Goal: Transaction & Acquisition: Purchase product/service

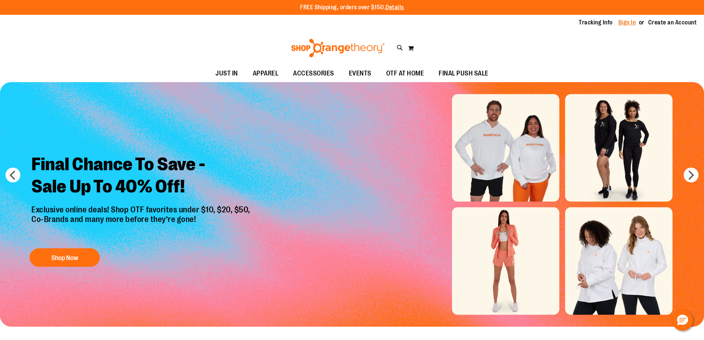
click at [624, 21] on link "Sign In" at bounding box center [627, 22] width 18 height 8
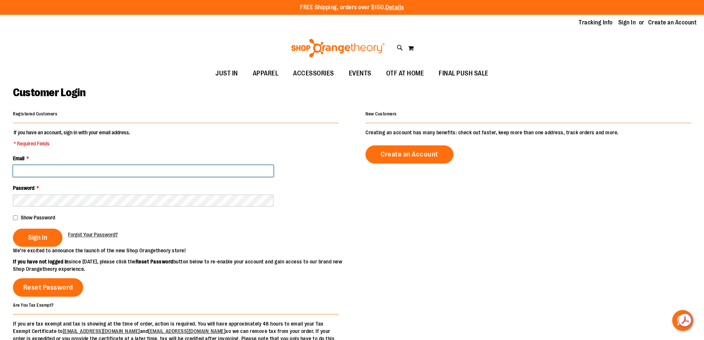
click at [142, 172] on input "Email *" at bounding box center [143, 171] width 261 height 12
click at [155, 168] on input "Email *" at bounding box center [143, 171] width 261 height 12
type input "**********"
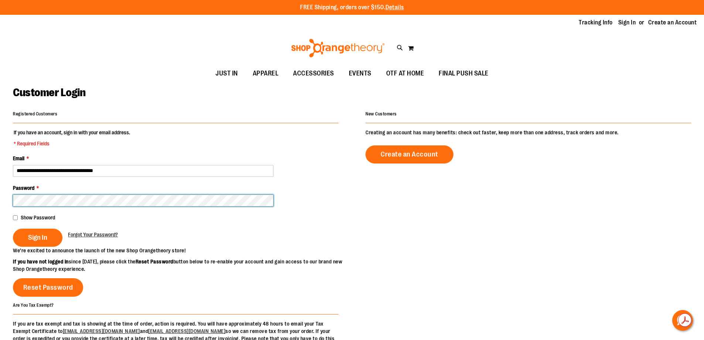
click at [13, 228] on button "Sign In" at bounding box center [38, 237] width 50 height 18
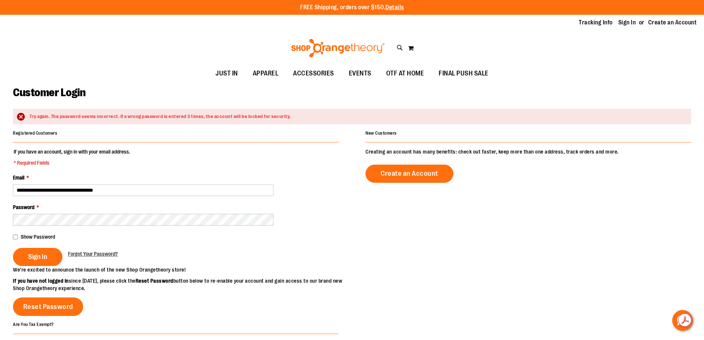
click at [21, 237] on span "Show Password" at bounding box center [38, 237] width 34 height 6
click at [55, 256] on button "Sign In" at bounding box center [38, 257] width 50 height 18
click at [53, 259] on button "Sign In" at bounding box center [38, 257] width 50 height 18
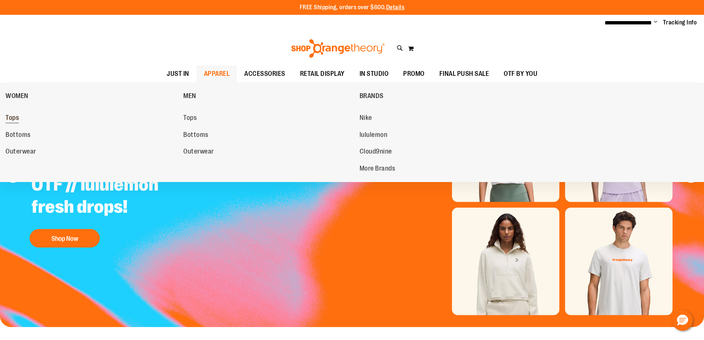
click at [26, 116] on link "Tops" at bounding box center [91, 117] width 170 height 13
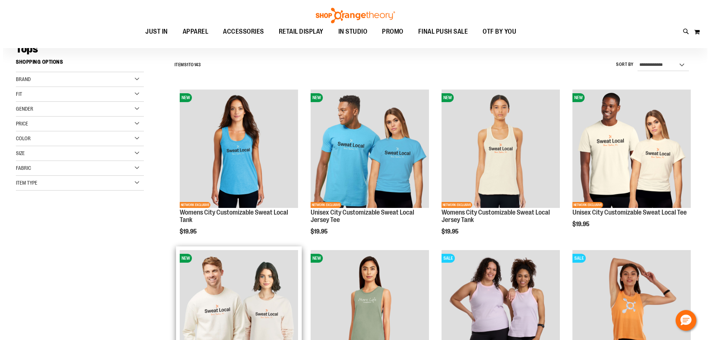
scroll to position [111, 0]
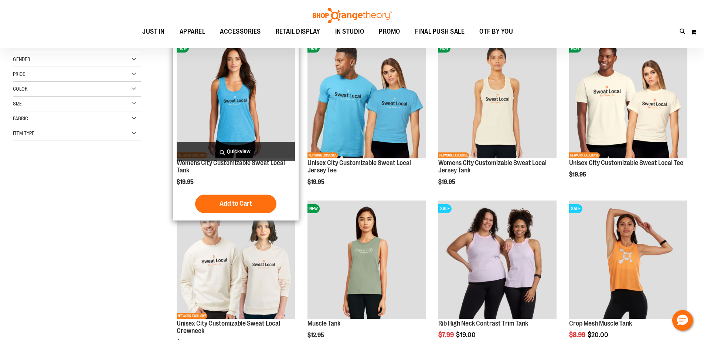
click at [257, 144] on span "Quickview" at bounding box center [236, 152] width 118 height 20
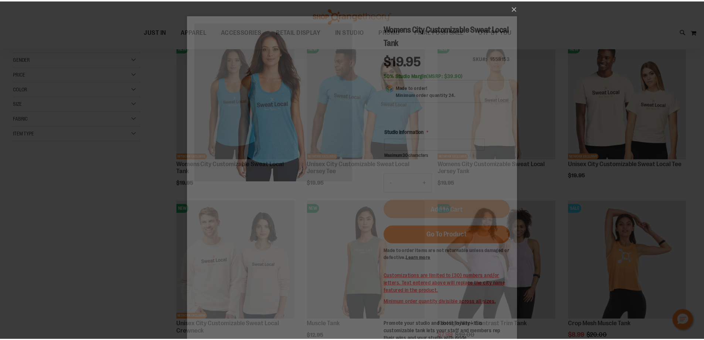
scroll to position [0, 0]
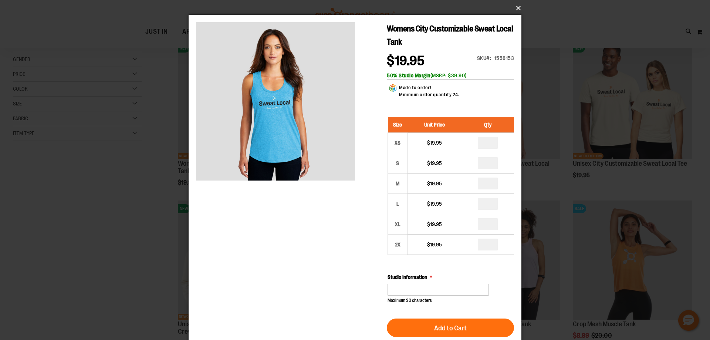
click at [516, 6] on button "×" at bounding box center [357, 8] width 333 height 16
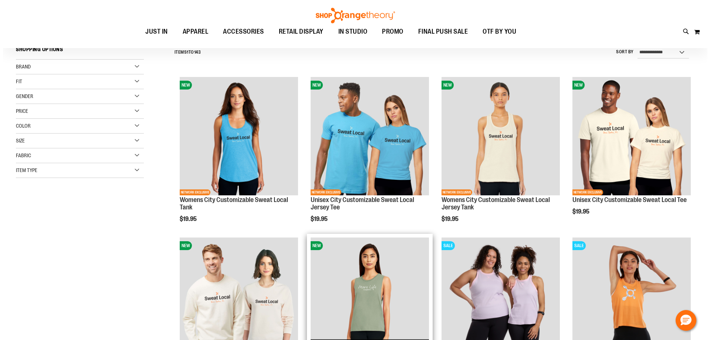
scroll to position [37, 0]
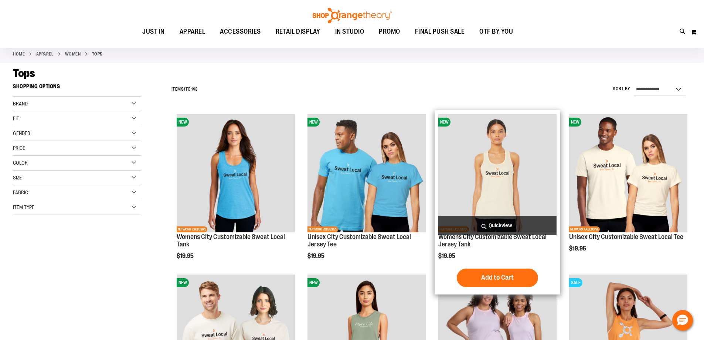
click at [511, 229] on span "Quickview" at bounding box center [497, 225] width 118 height 20
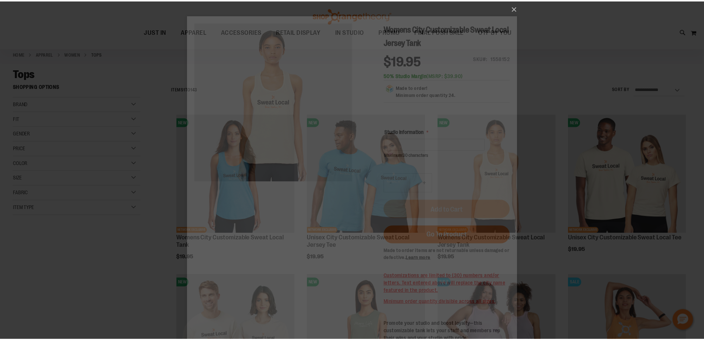
scroll to position [0, 0]
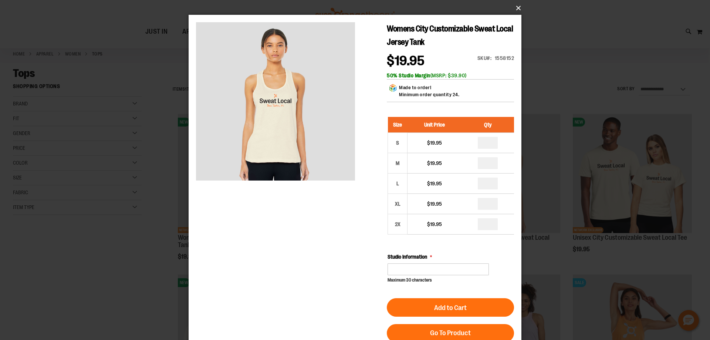
click at [518, 9] on button "×" at bounding box center [357, 8] width 333 height 16
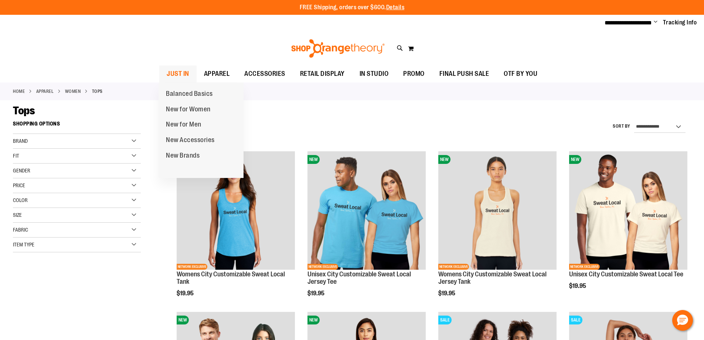
click at [176, 69] on span "JUST IN" at bounding box center [178, 73] width 23 height 17
click at [182, 76] on span "JUST IN" at bounding box center [178, 73] width 23 height 17
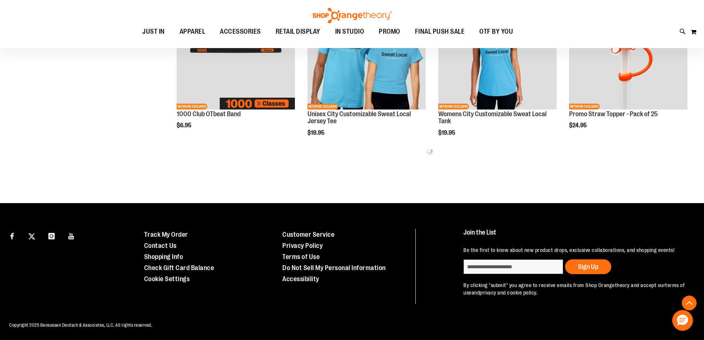
scroll to position [482, 0]
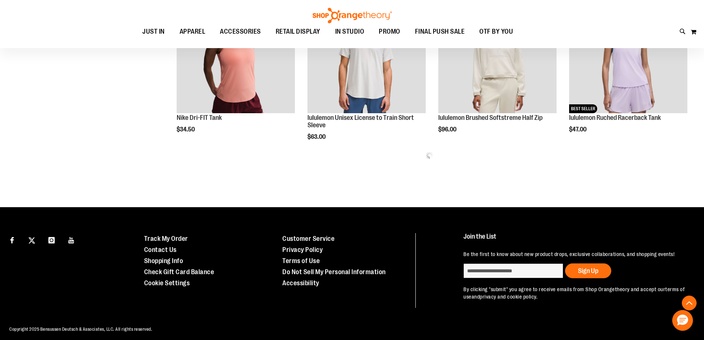
scroll to position [962, 0]
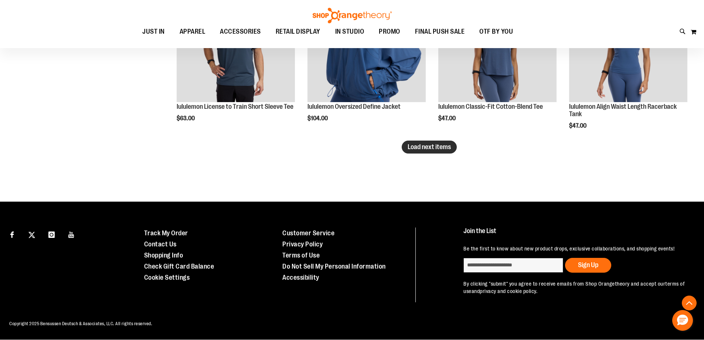
click at [428, 148] on span "Load next items" at bounding box center [429, 146] width 43 height 7
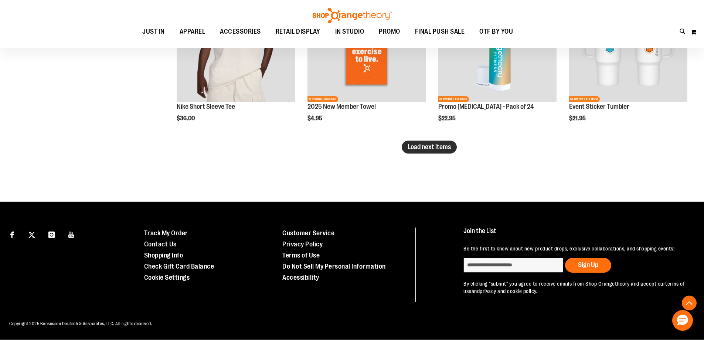
click at [449, 148] on span "Load next items" at bounding box center [429, 146] width 43 height 7
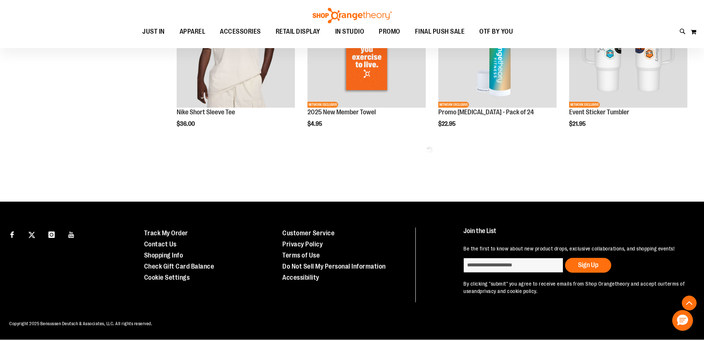
scroll to position [1924, 0]
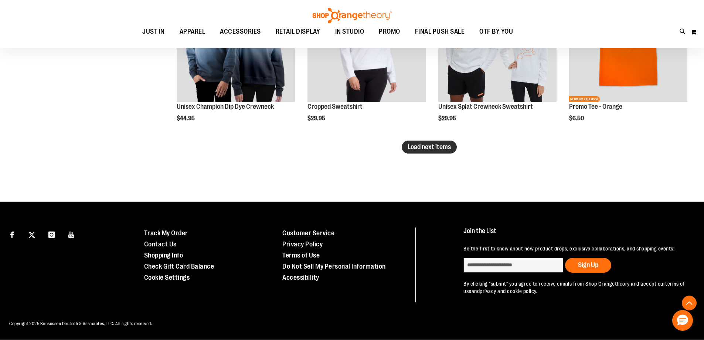
click at [455, 151] on button "Load next items" at bounding box center [429, 146] width 55 height 13
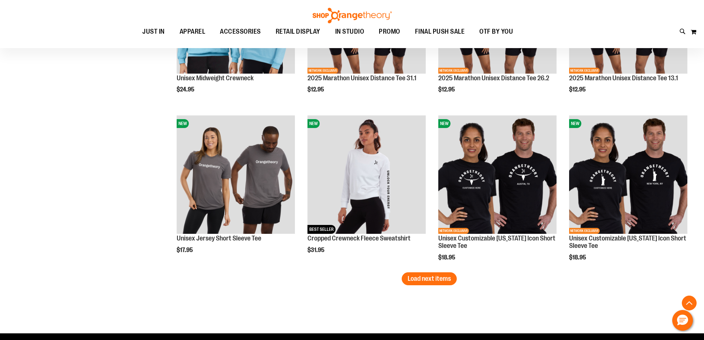
scroll to position [2891, 0]
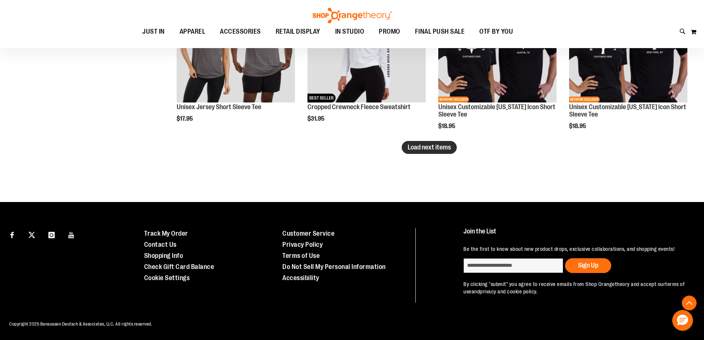
click at [446, 146] on span "Load next items" at bounding box center [429, 146] width 43 height 7
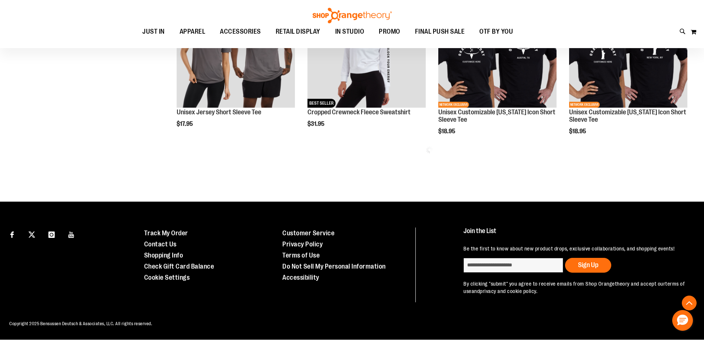
scroll to position [2886, 0]
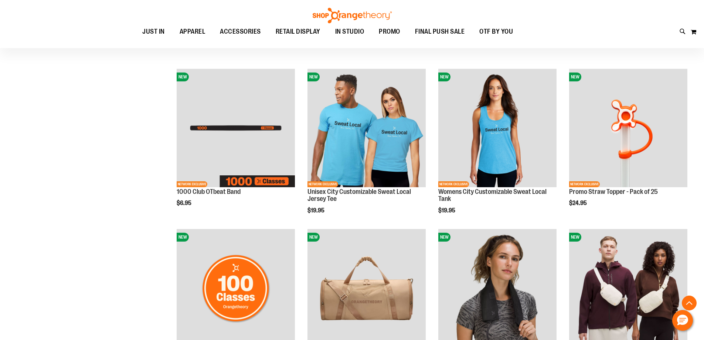
scroll to position [177, 0]
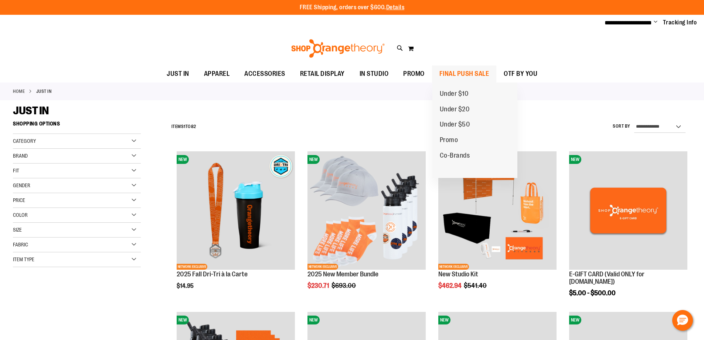
click at [476, 74] on span "FINAL PUSH SALE" at bounding box center [464, 73] width 50 height 17
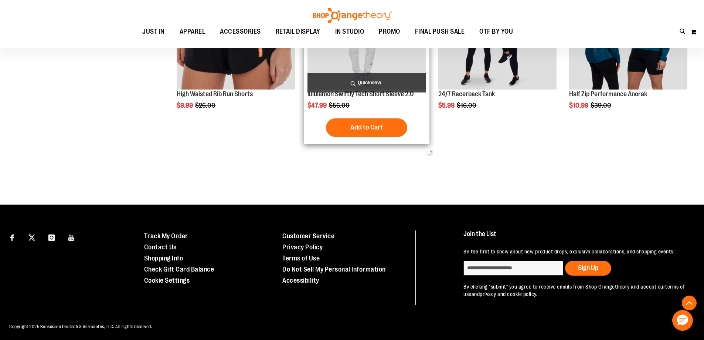
scroll to position [464, 0]
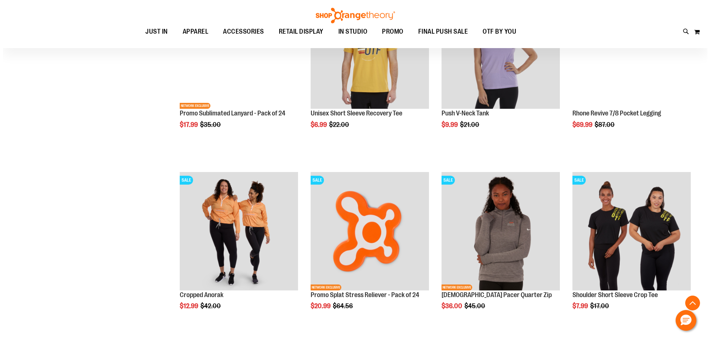
scroll to position [611, 0]
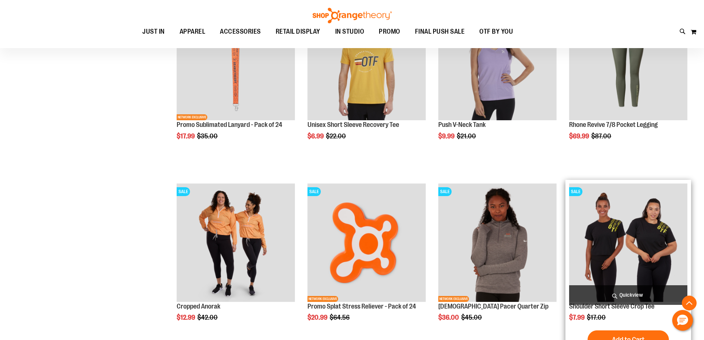
click at [647, 295] on span "Quickview" at bounding box center [628, 295] width 118 height 20
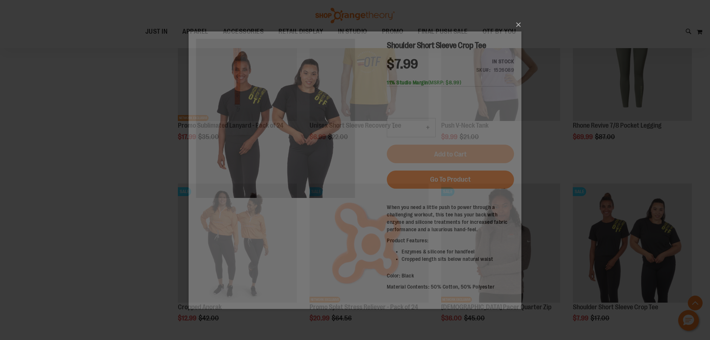
scroll to position [0, 0]
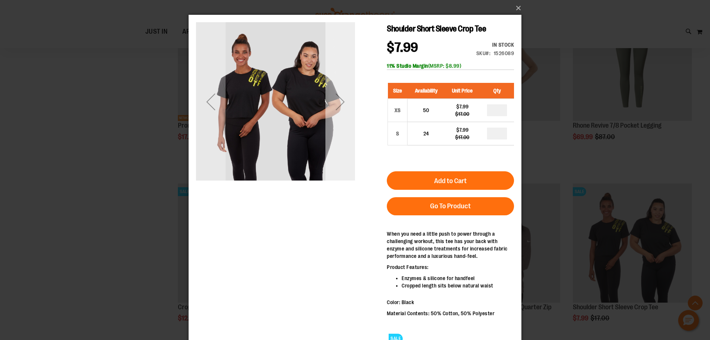
click at [330, 92] on div "Next" at bounding box center [340, 102] width 30 height 30
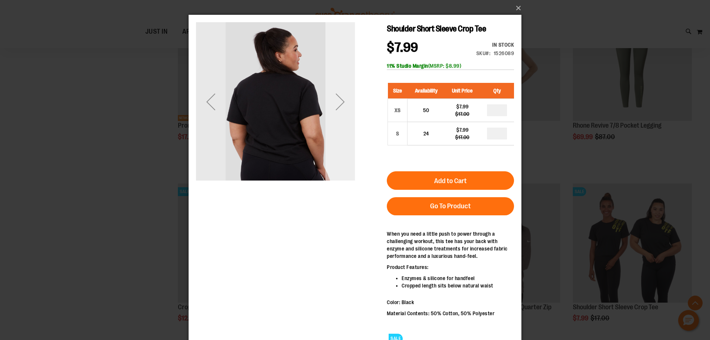
click at [330, 92] on div "Next" at bounding box center [340, 102] width 30 height 30
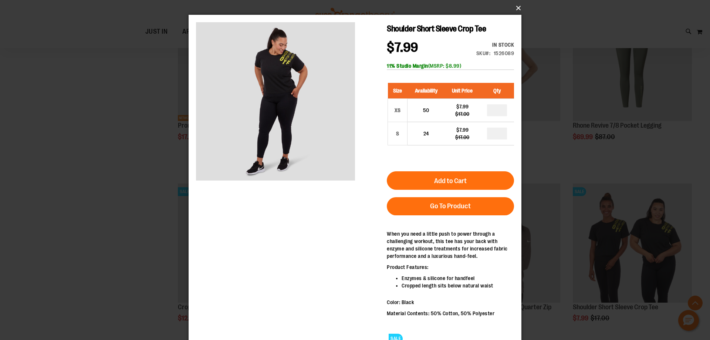
click at [517, 4] on button "×" at bounding box center [357, 8] width 333 height 16
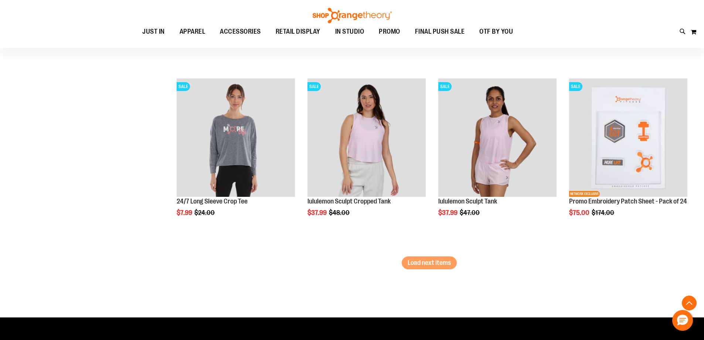
scroll to position [1461, 0]
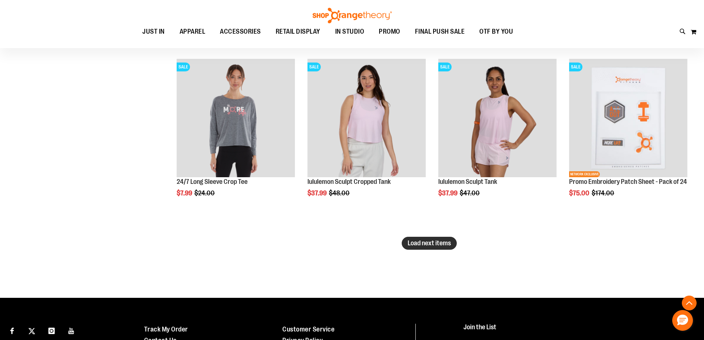
click at [413, 245] on span "Load next items" at bounding box center [429, 242] width 43 height 7
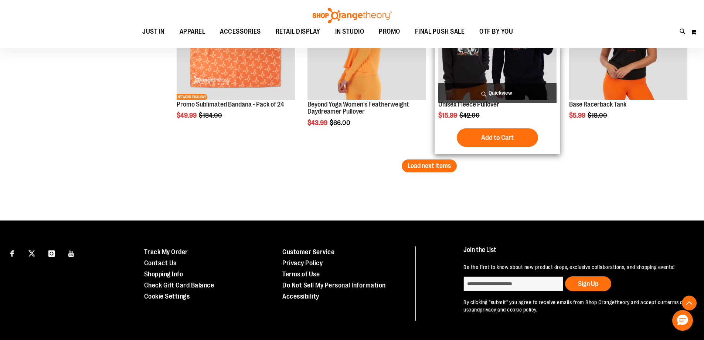
scroll to position [2090, 0]
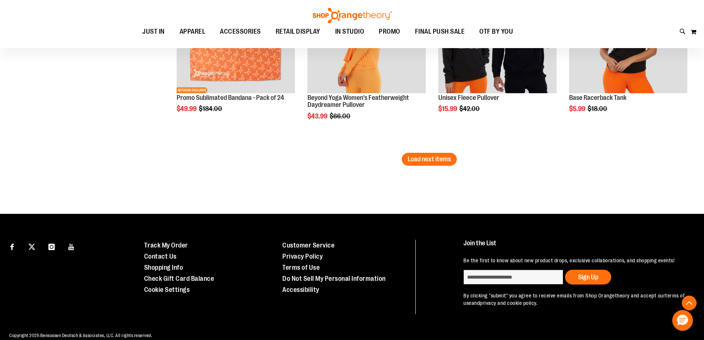
click at [433, 160] on span "Load next items" at bounding box center [429, 158] width 43 height 7
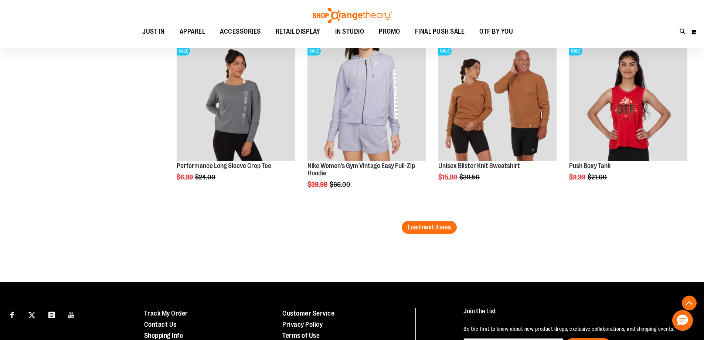
scroll to position [2577, 0]
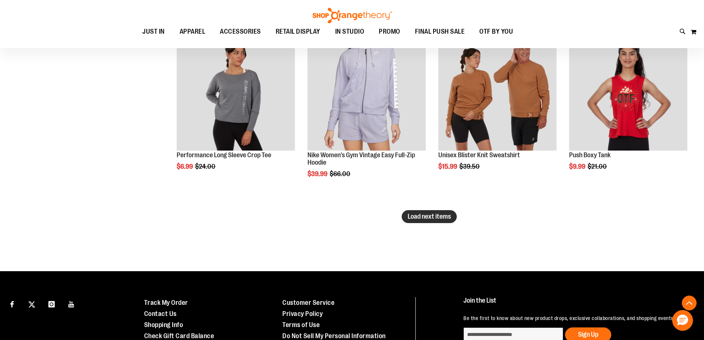
click at [437, 218] on span "Load next items" at bounding box center [429, 216] width 43 height 7
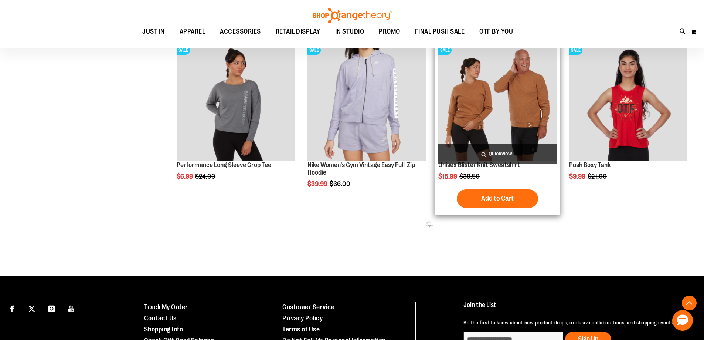
scroll to position [2530, 0]
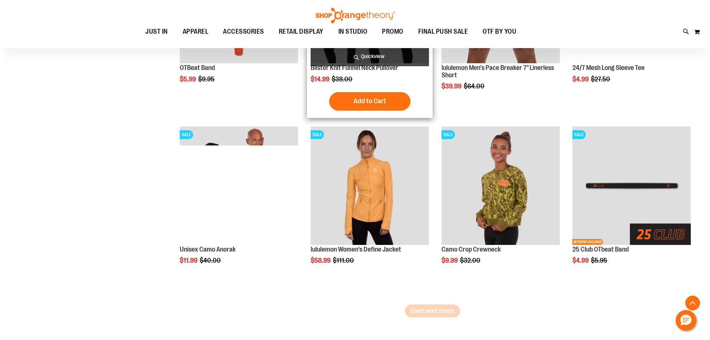
scroll to position [3047, 0]
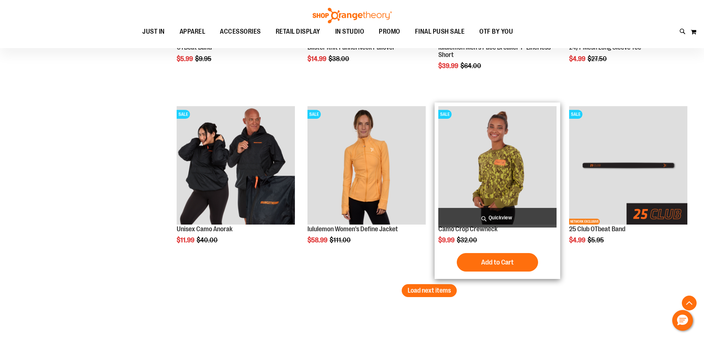
click at [513, 211] on span "Quickview" at bounding box center [497, 218] width 118 height 20
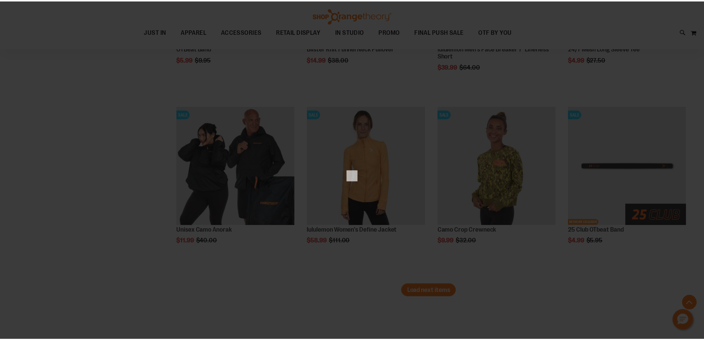
scroll to position [0, 0]
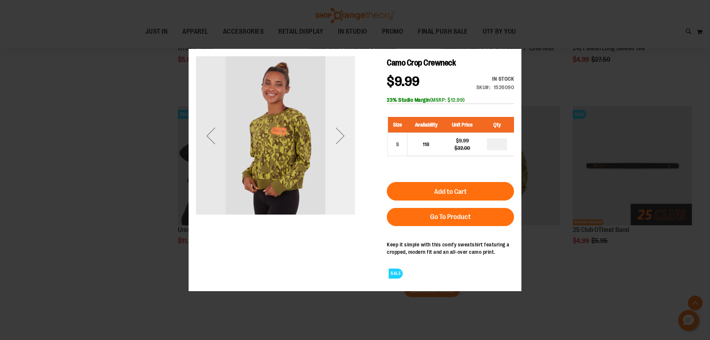
click at [340, 135] on div "Next" at bounding box center [340, 135] width 30 height 30
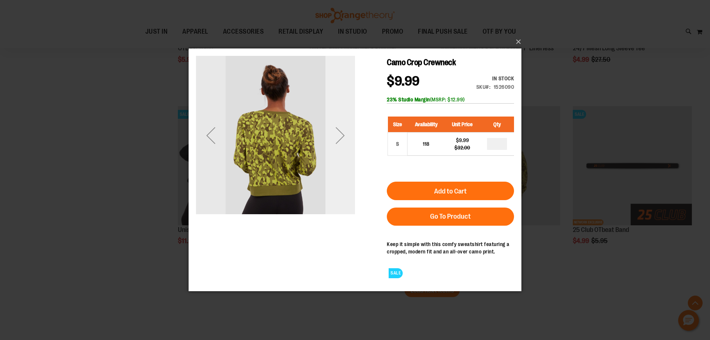
click at [340, 135] on div "Next" at bounding box center [340, 135] width 30 height 30
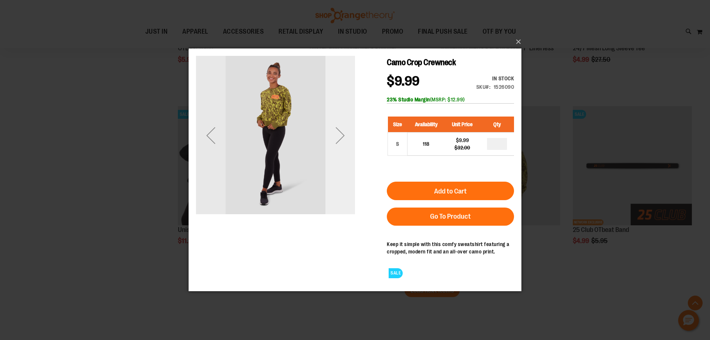
click at [340, 135] on div "Next" at bounding box center [340, 135] width 30 height 30
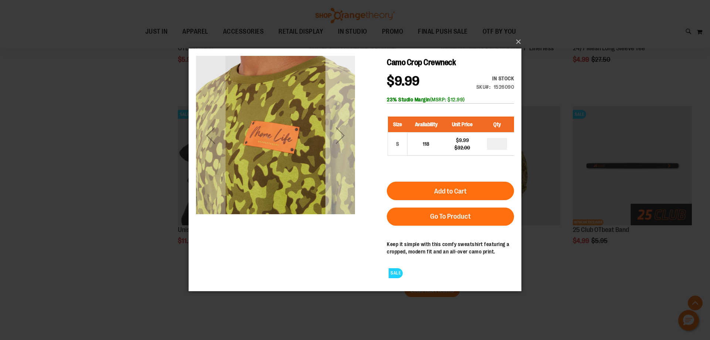
click at [340, 135] on div "Next" at bounding box center [340, 135] width 30 height 30
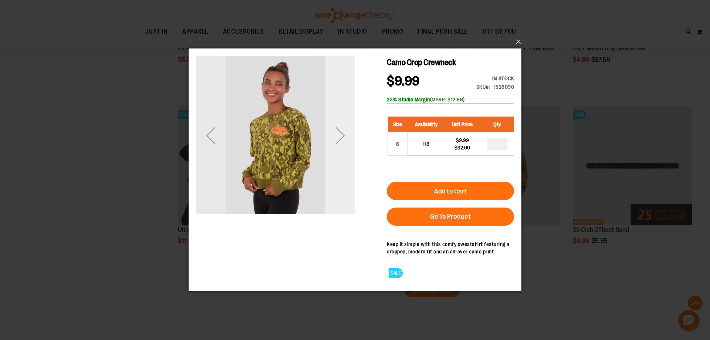
click at [339, 135] on div "Next" at bounding box center [340, 135] width 30 height 30
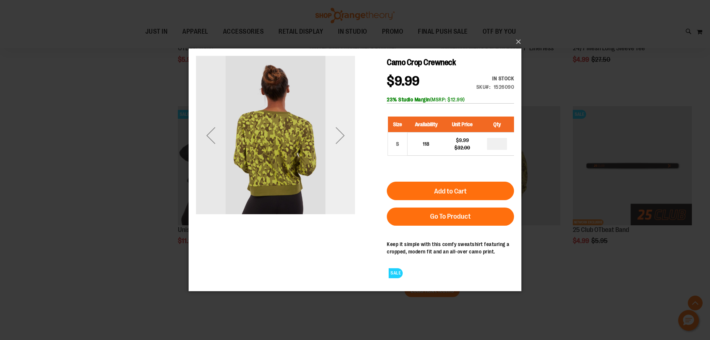
click at [339, 135] on div "Next" at bounding box center [340, 135] width 30 height 30
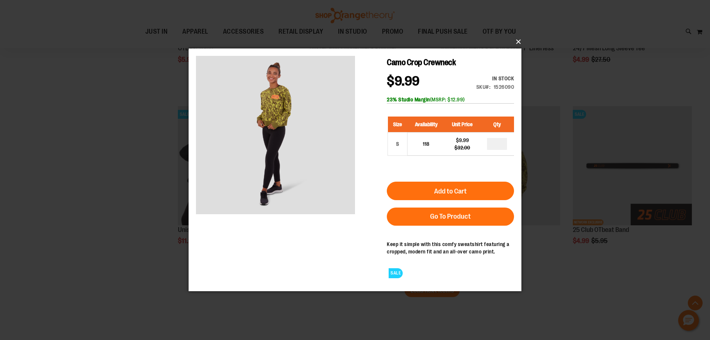
click at [518, 41] on button "×" at bounding box center [357, 42] width 333 height 16
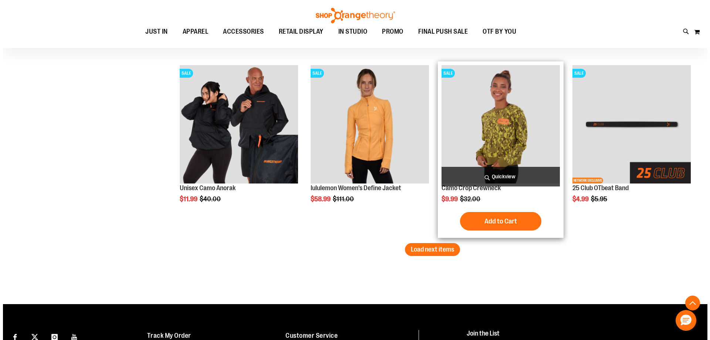
scroll to position [3080, 0]
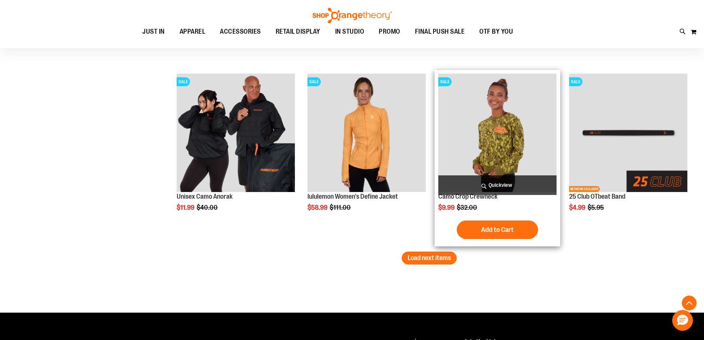
click at [509, 186] on span "Quickview" at bounding box center [497, 185] width 118 height 20
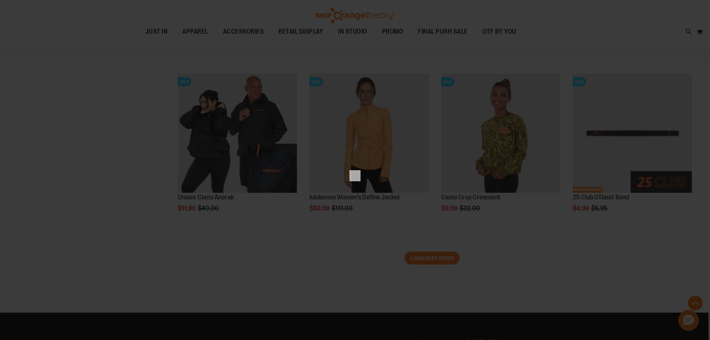
scroll to position [0, 0]
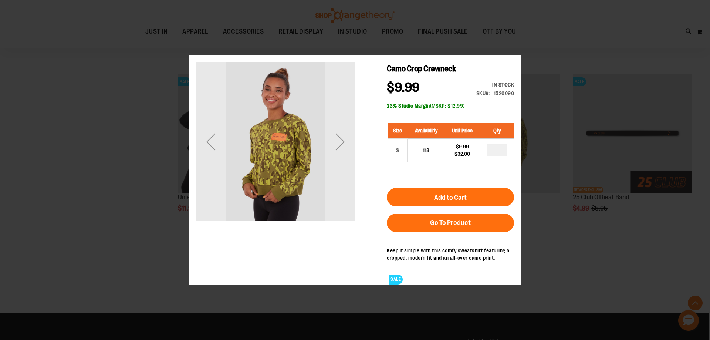
click at [515, 53] on div "×" at bounding box center [355, 170] width 710 height 340
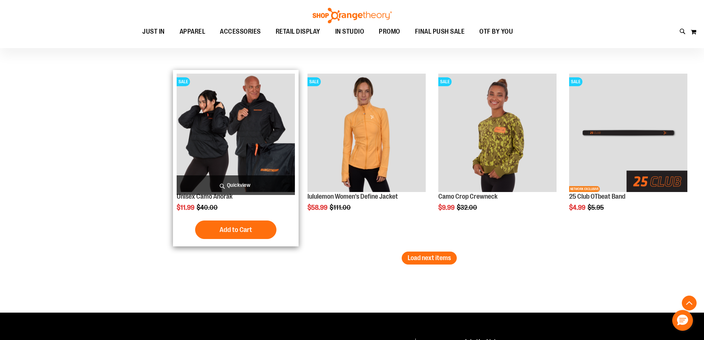
click at [233, 186] on span "Quickview" at bounding box center [236, 185] width 118 height 20
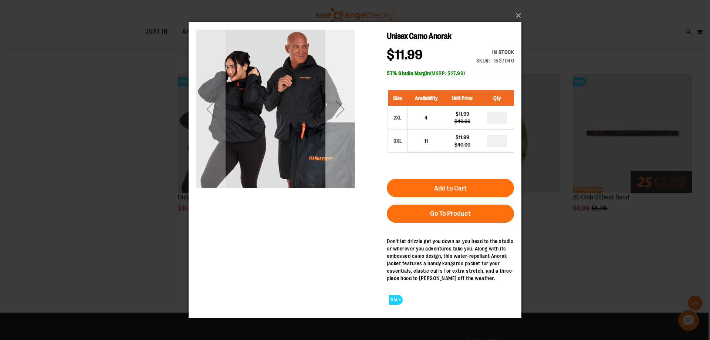
click at [334, 139] on div "Next" at bounding box center [340, 108] width 30 height 159
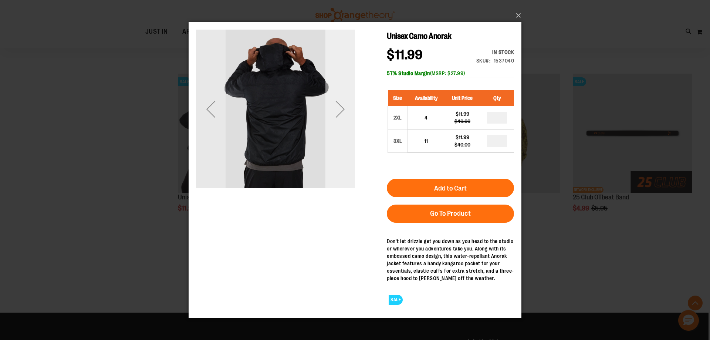
click at [334, 137] on div "Next" at bounding box center [340, 108] width 30 height 159
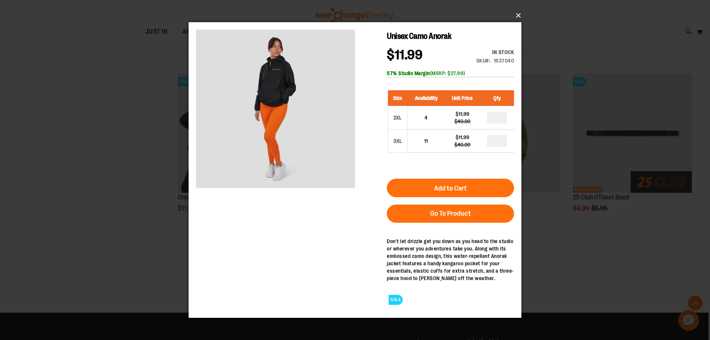
click at [516, 14] on button "×" at bounding box center [357, 15] width 333 height 16
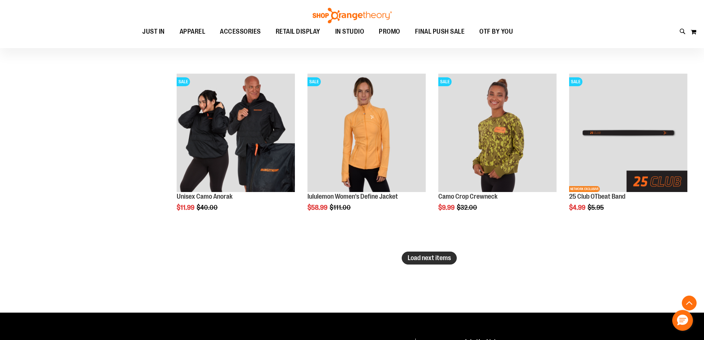
click at [420, 258] on span "Load next items" at bounding box center [429, 257] width 43 height 7
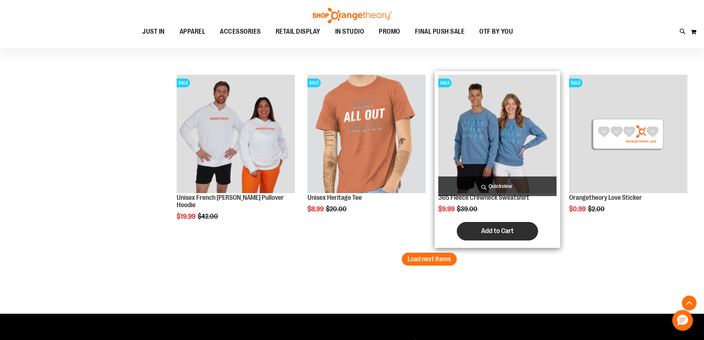
scroll to position [3666, 0]
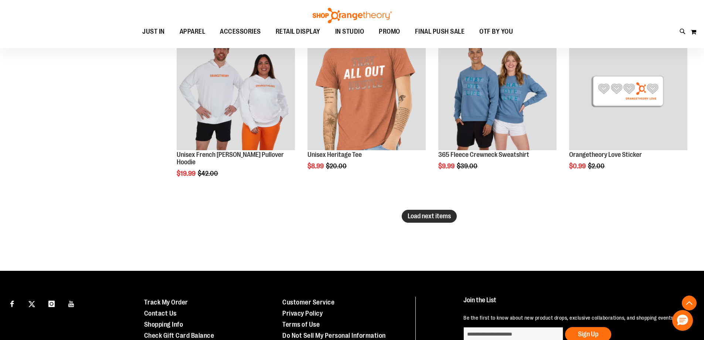
click at [433, 217] on span "Load next items" at bounding box center [429, 215] width 43 height 7
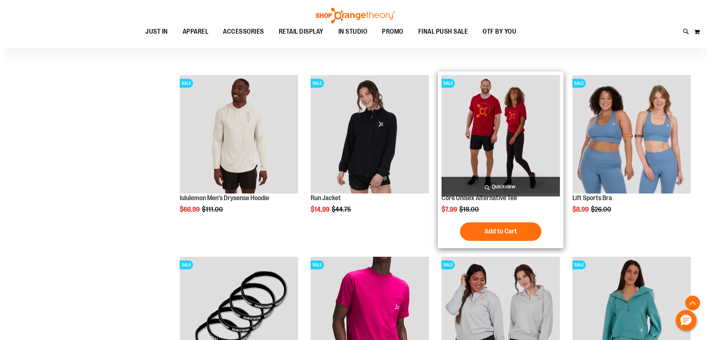
scroll to position [3813, 0]
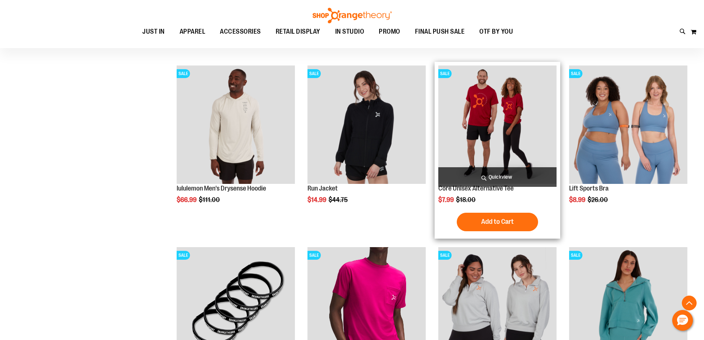
click at [529, 180] on span "Quickview" at bounding box center [497, 177] width 118 height 20
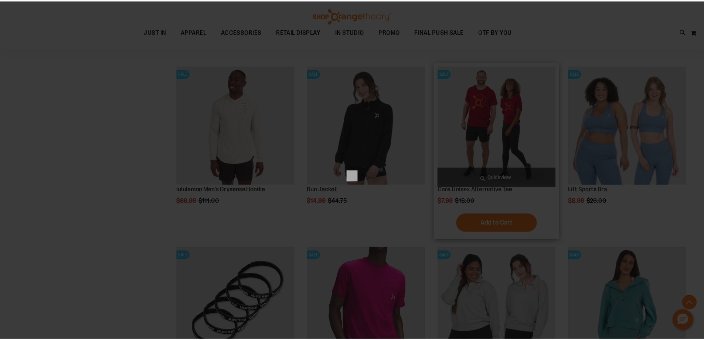
scroll to position [0, 0]
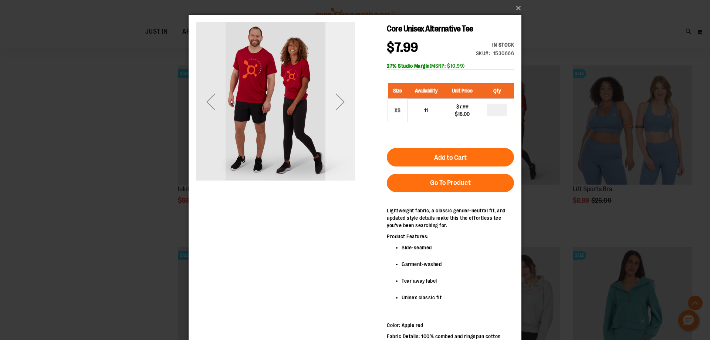
click at [335, 103] on div "Next" at bounding box center [340, 102] width 30 height 30
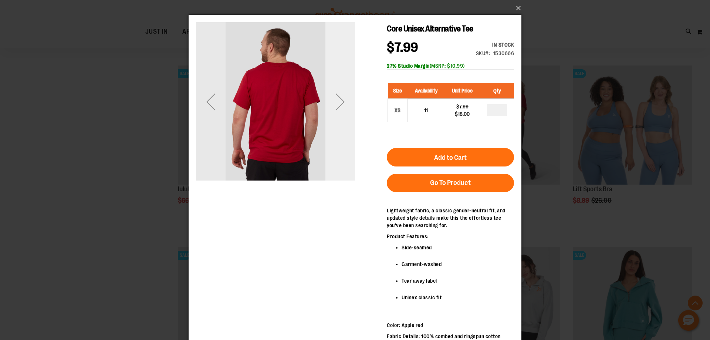
click at [335, 103] on div "Next" at bounding box center [340, 102] width 30 height 30
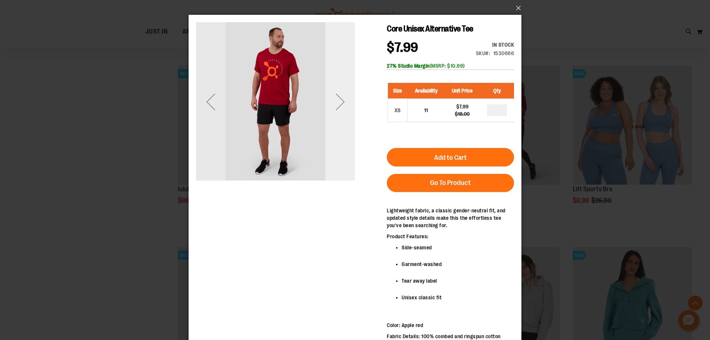
click at [335, 103] on div "Next" at bounding box center [340, 102] width 30 height 30
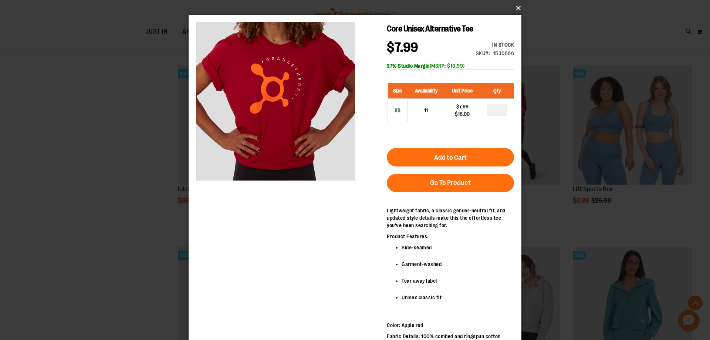
click at [512, 6] on button "×" at bounding box center [357, 8] width 333 height 16
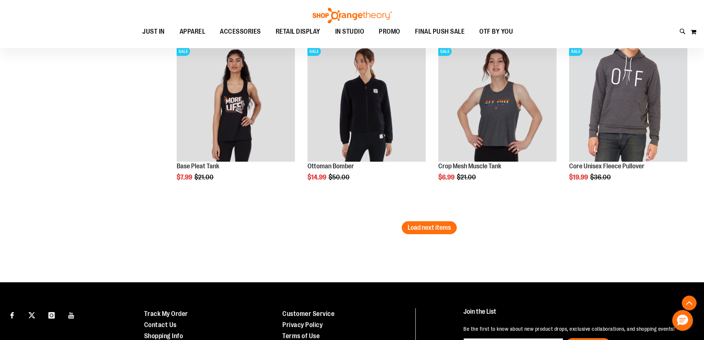
scroll to position [4220, 0]
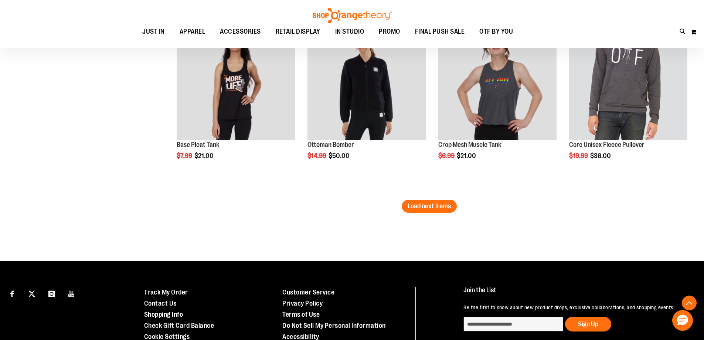
click at [445, 198] on li "SALE Crop Mesh Muscle Tank $6.99 Regular Price $21.00 [GEOGRAPHIC_DATA] Add to …" at bounding box center [498, 108] width 126 height 181
click at [440, 208] on span "Load next items" at bounding box center [429, 205] width 43 height 7
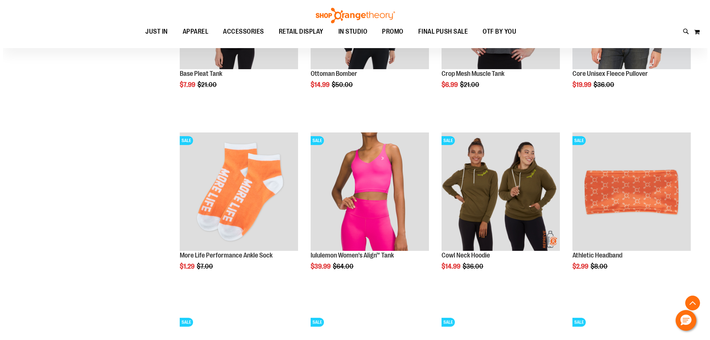
scroll to position [4294, 0]
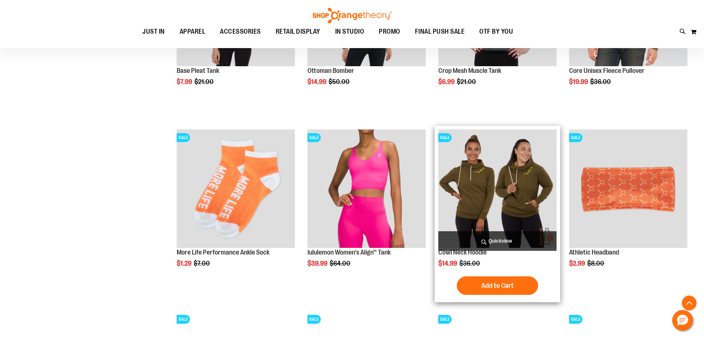
click at [516, 241] on span "Quickview" at bounding box center [497, 241] width 118 height 20
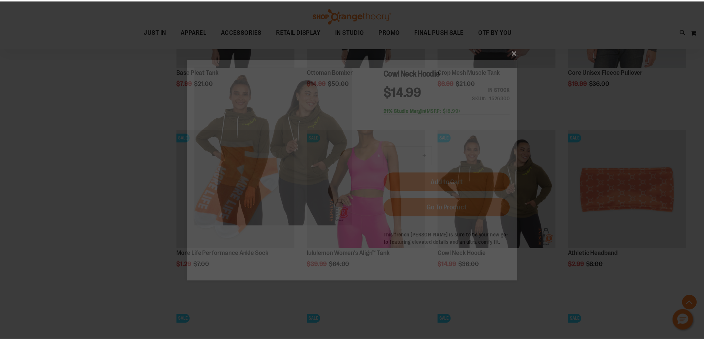
scroll to position [0, 0]
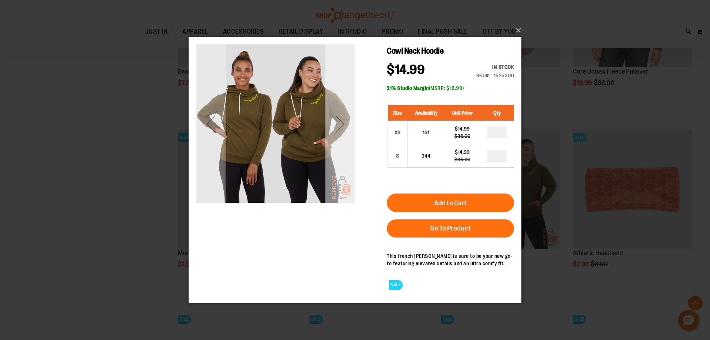
click at [345, 130] on div "Next" at bounding box center [340, 124] width 30 height 30
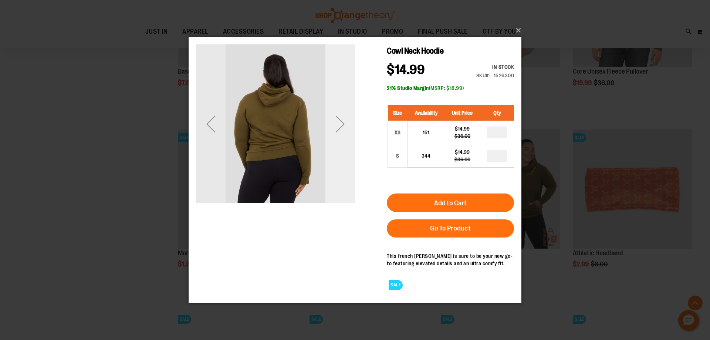
click at [345, 130] on div "Next" at bounding box center [340, 124] width 30 height 30
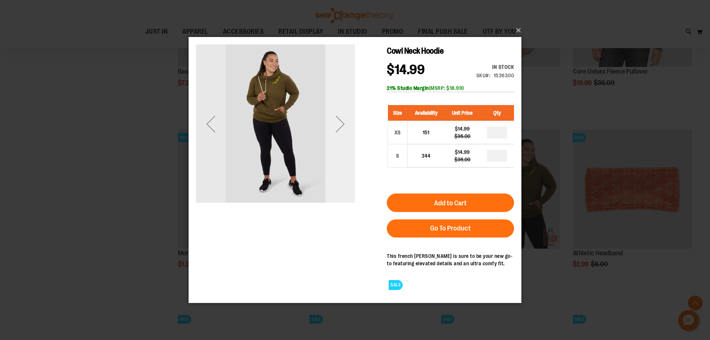
click at [345, 130] on div "Next" at bounding box center [340, 124] width 30 height 30
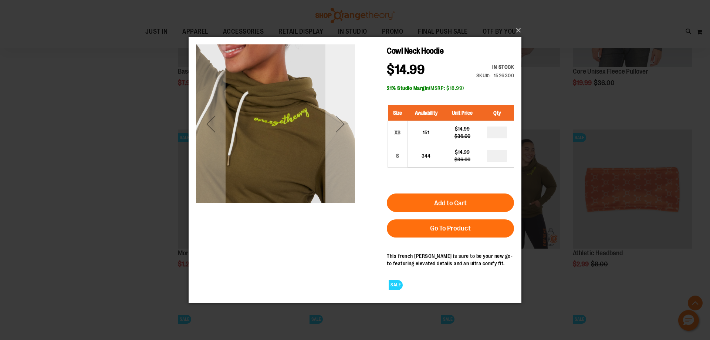
click at [342, 132] on div "Next" at bounding box center [340, 124] width 30 height 30
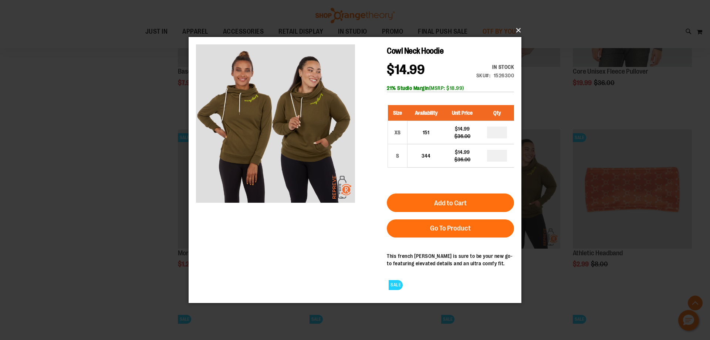
click at [519, 24] on button "×" at bounding box center [357, 30] width 333 height 16
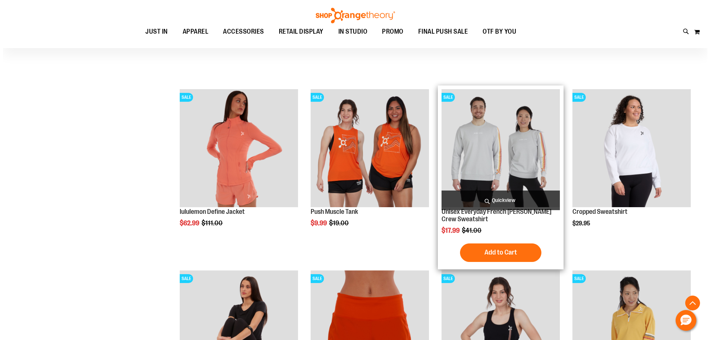
scroll to position [4553, 0]
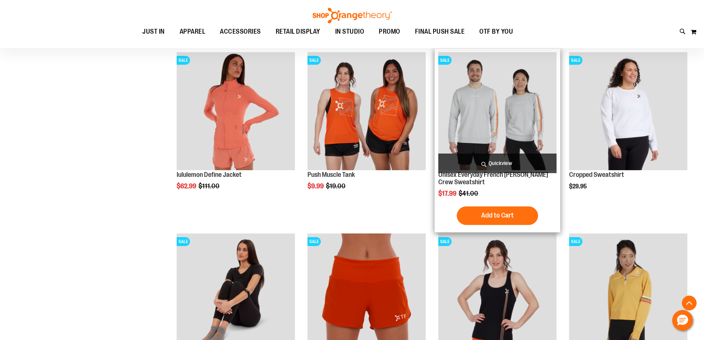
click at [495, 160] on span "Quickview" at bounding box center [497, 163] width 118 height 20
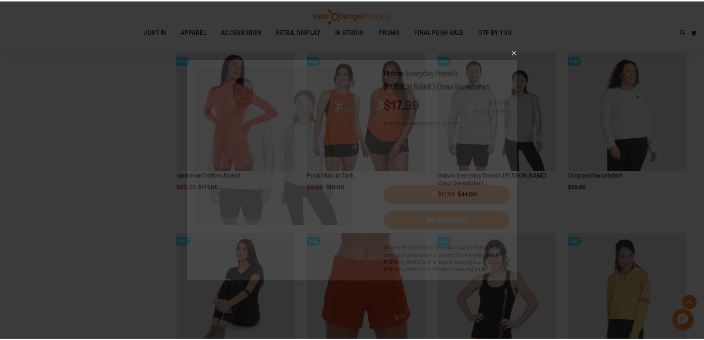
scroll to position [0, 0]
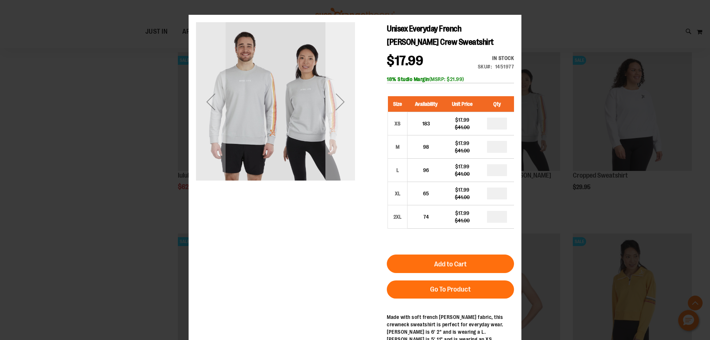
click at [349, 111] on div "Next" at bounding box center [340, 102] width 30 height 30
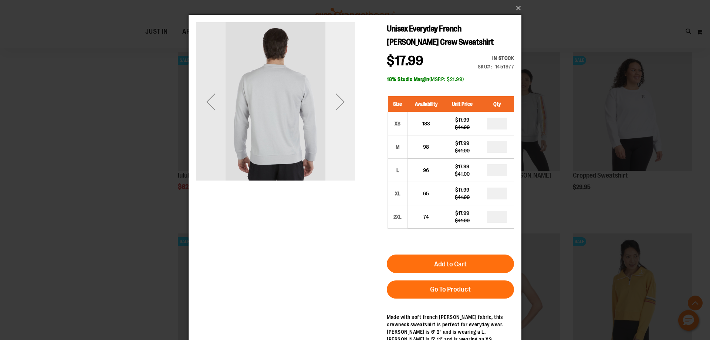
click at [349, 111] on div "Next" at bounding box center [340, 102] width 30 height 30
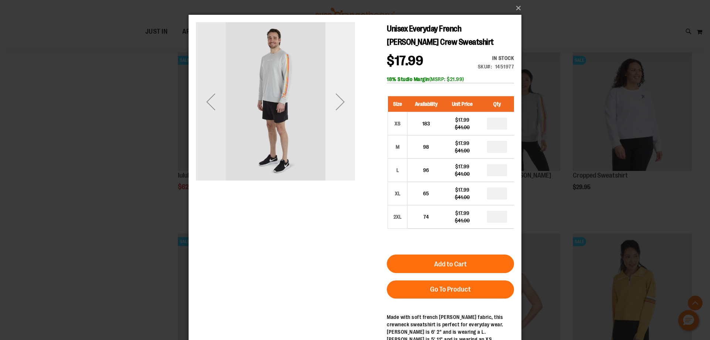
click at [349, 111] on div "Next" at bounding box center [340, 102] width 30 height 30
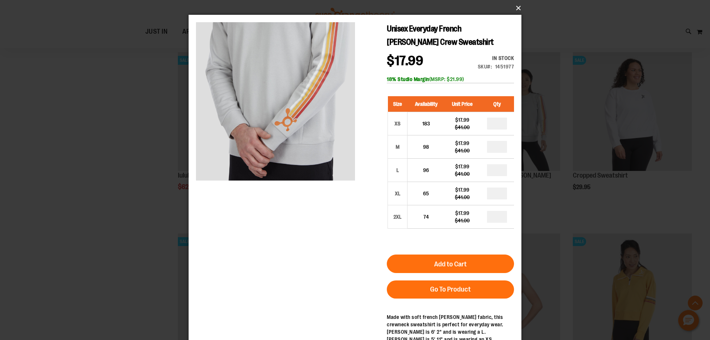
click at [518, 10] on button "×" at bounding box center [357, 8] width 333 height 16
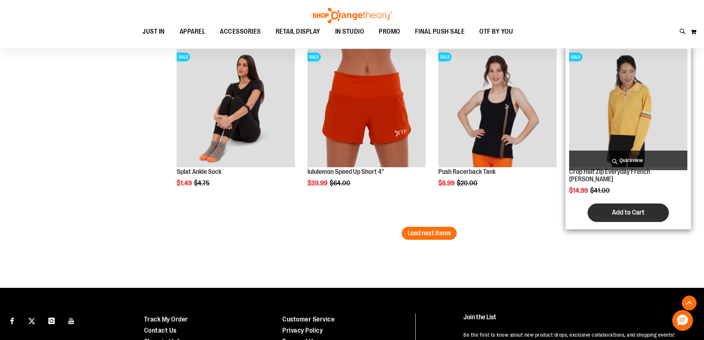
scroll to position [4737, 0]
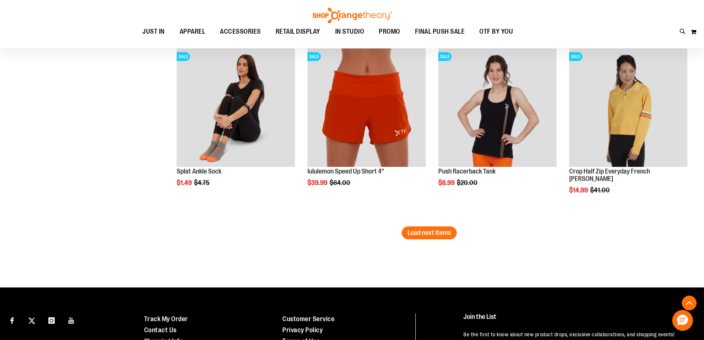
click at [427, 235] on span "Load next items" at bounding box center [429, 232] width 43 height 7
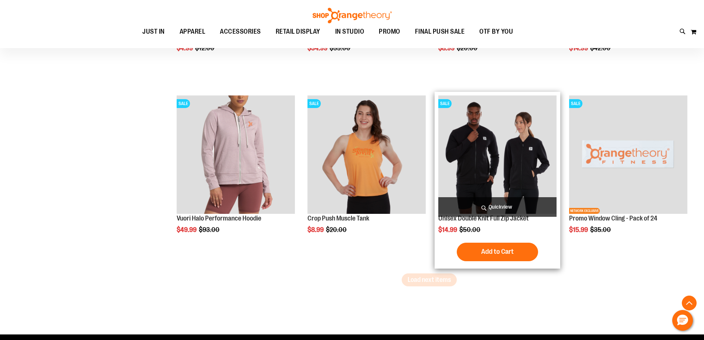
scroll to position [5255, 0]
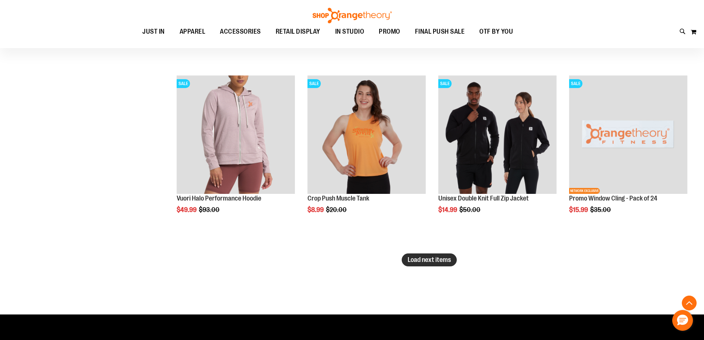
click at [429, 260] on span "Load next items" at bounding box center [429, 259] width 43 height 7
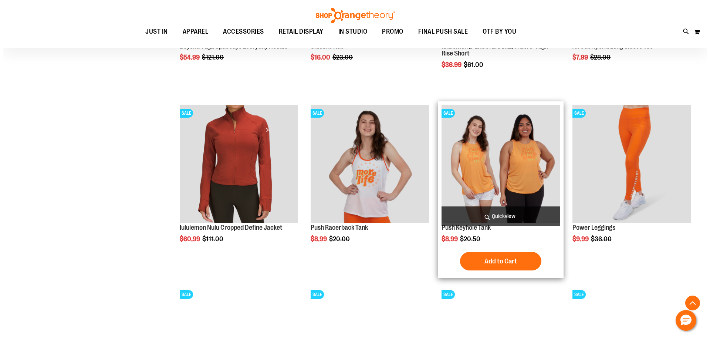
scroll to position [5588, 0]
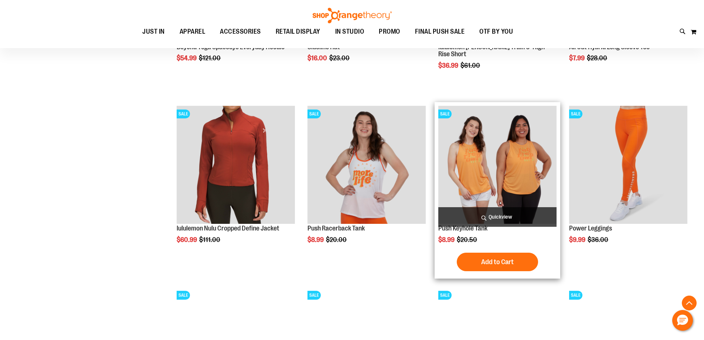
click at [497, 218] on span "Quickview" at bounding box center [497, 217] width 118 height 20
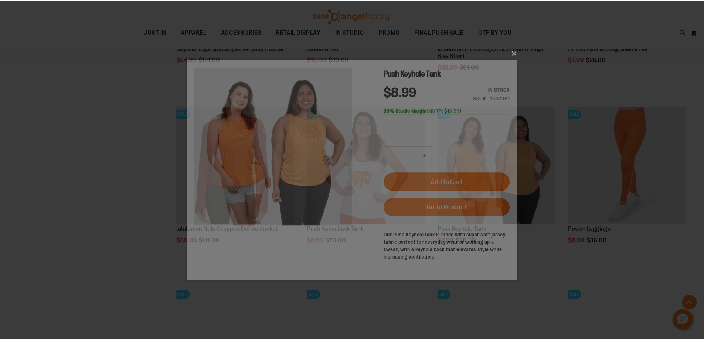
scroll to position [0, 0]
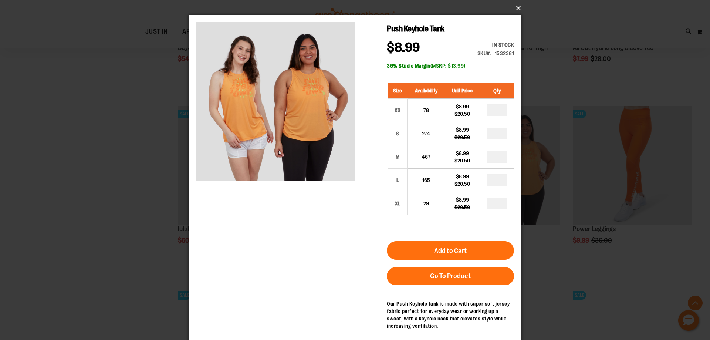
click at [517, 9] on button "×" at bounding box center [357, 8] width 333 height 16
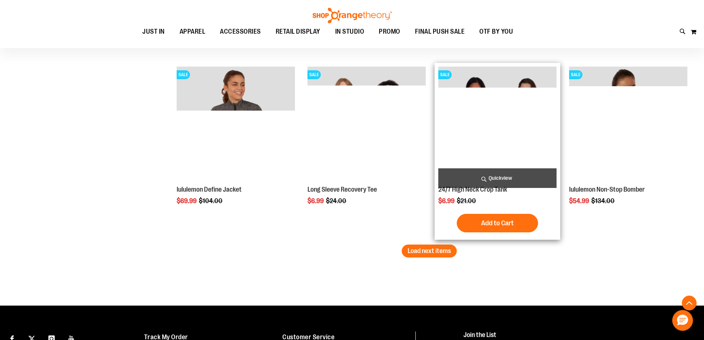
scroll to position [5846, 0]
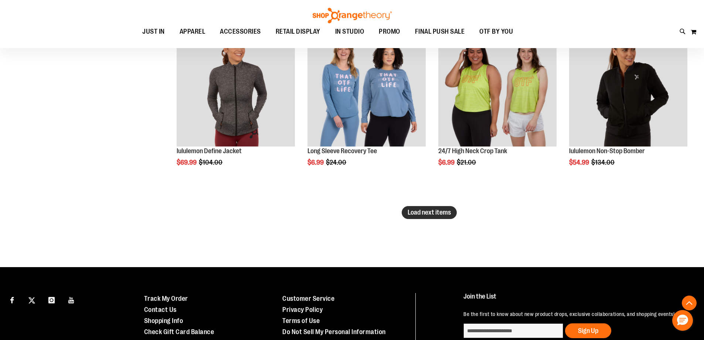
click at [445, 214] on span "Load next items" at bounding box center [429, 211] width 43 height 7
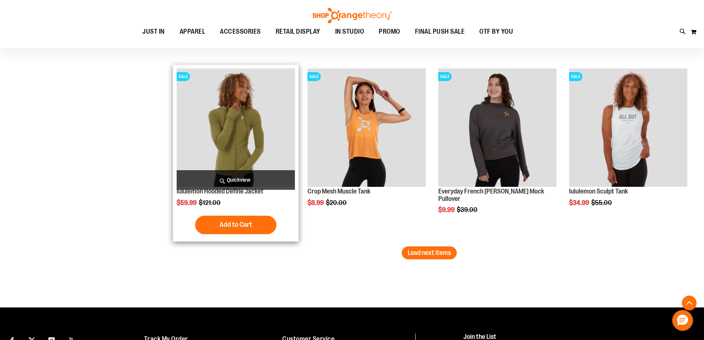
scroll to position [6364, 0]
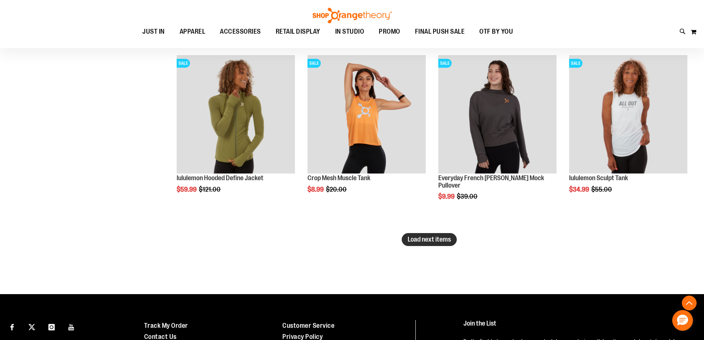
click at [435, 238] on span "Load next items" at bounding box center [429, 238] width 43 height 7
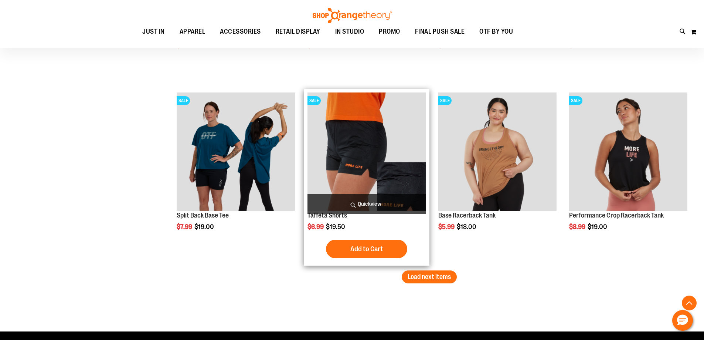
scroll to position [6881, 0]
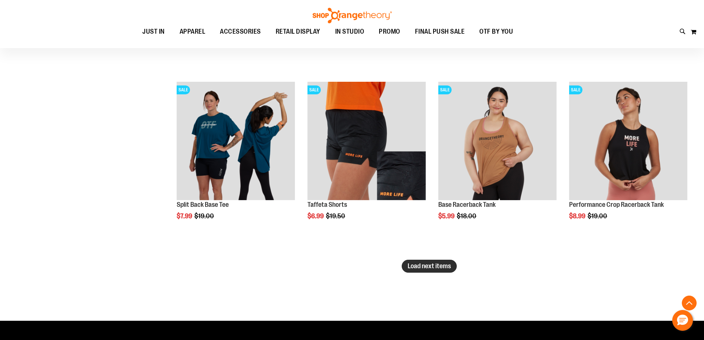
click at [438, 265] on span "Load next items" at bounding box center [429, 265] width 43 height 7
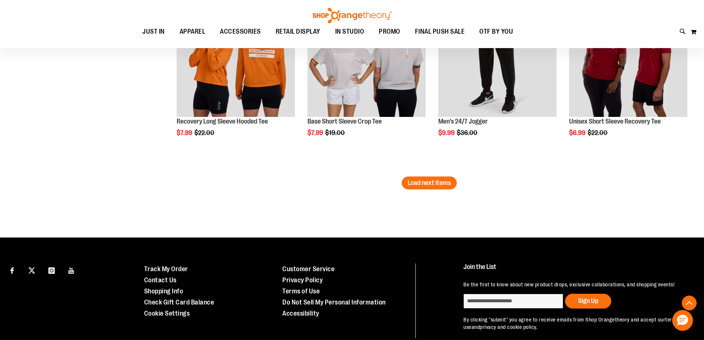
scroll to position [7510, 0]
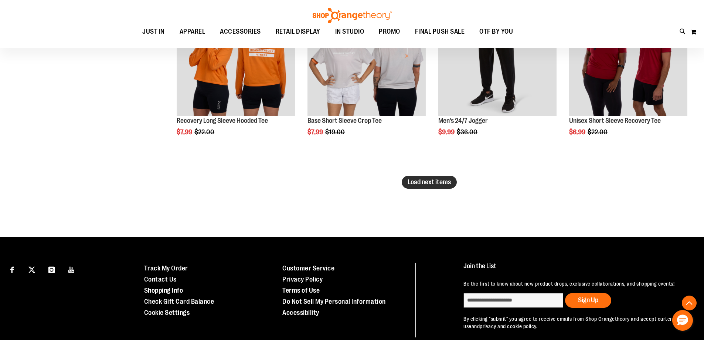
click at [433, 177] on button "Load next items" at bounding box center [429, 182] width 55 height 13
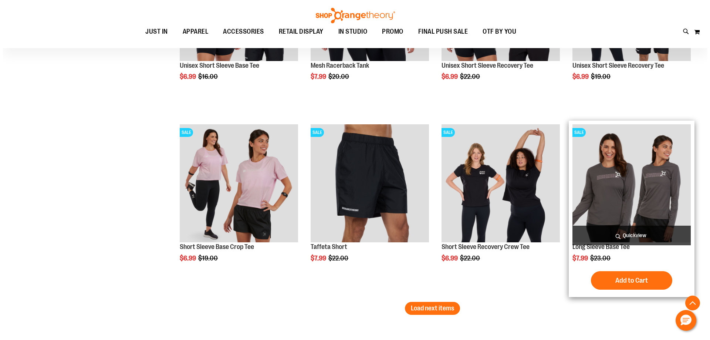
scroll to position [7946, 0]
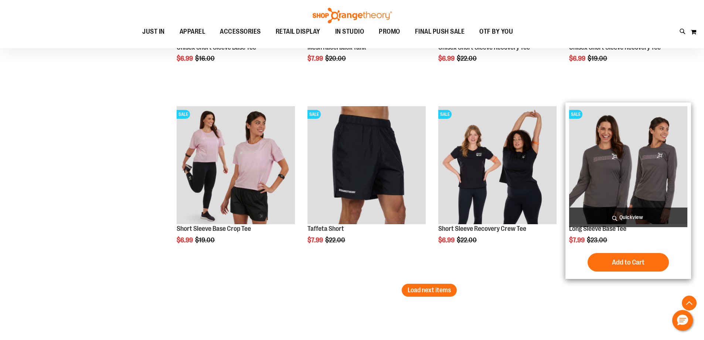
click at [622, 215] on span "Quickview" at bounding box center [628, 217] width 118 height 20
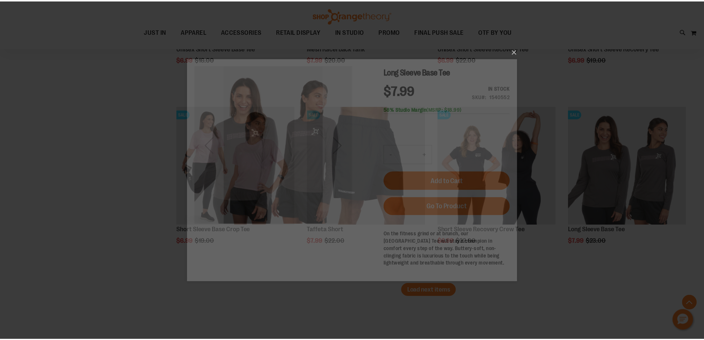
scroll to position [0, 0]
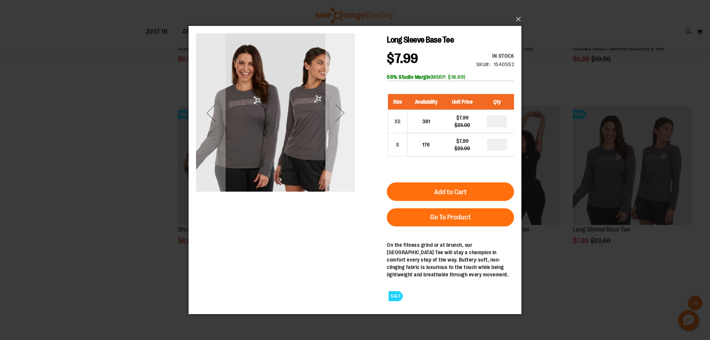
click at [340, 113] on div "Next" at bounding box center [340, 113] width 30 height 30
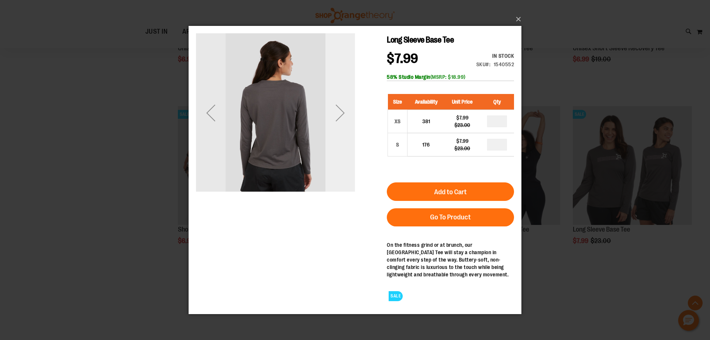
click at [340, 113] on div "Next" at bounding box center [340, 113] width 30 height 30
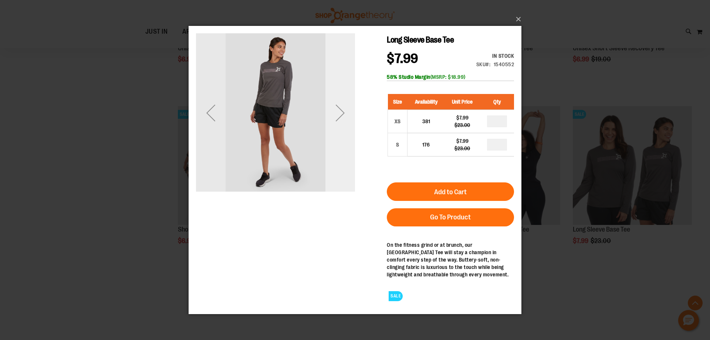
click at [340, 113] on div "Next" at bounding box center [340, 113] width 30 height 30
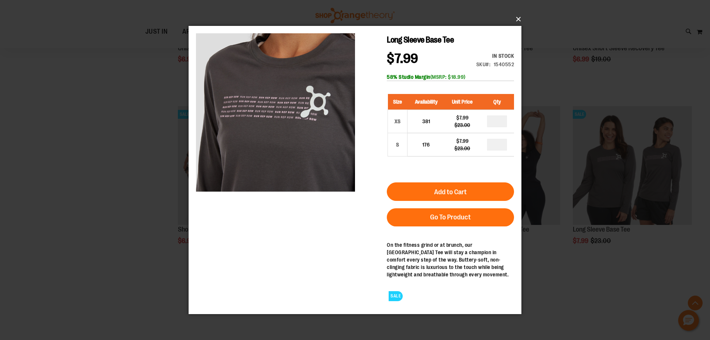
click at [518, 20] on button "×" at bounding box center [357, 19] width 333 height 16
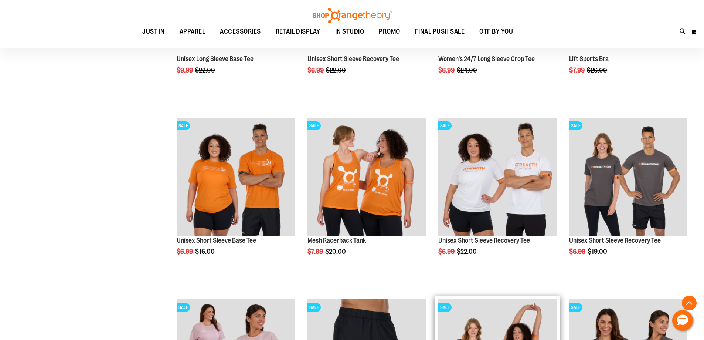
scroll to position [7687, 0]
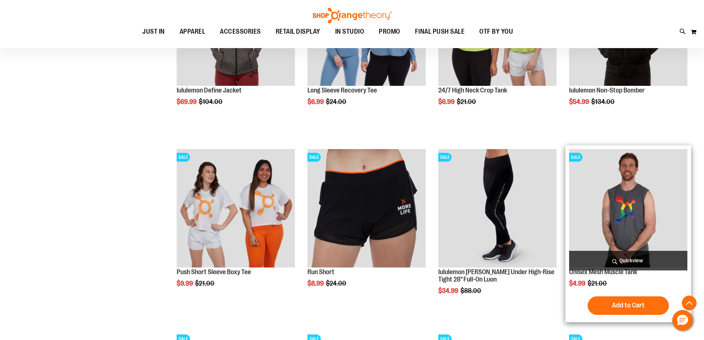
scroll to position [5876, 0]
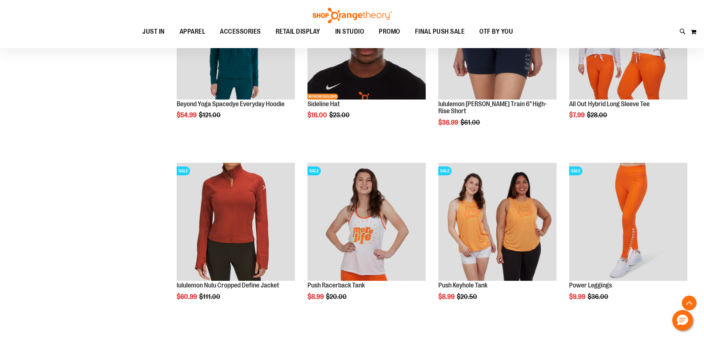
scroll to position [5543, 0]
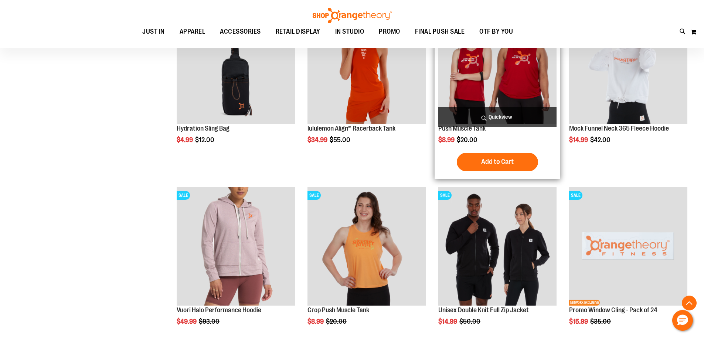
scroll to position [5100, 0]
